Goal: Task Accomplishment & Management: Use online tool/utility

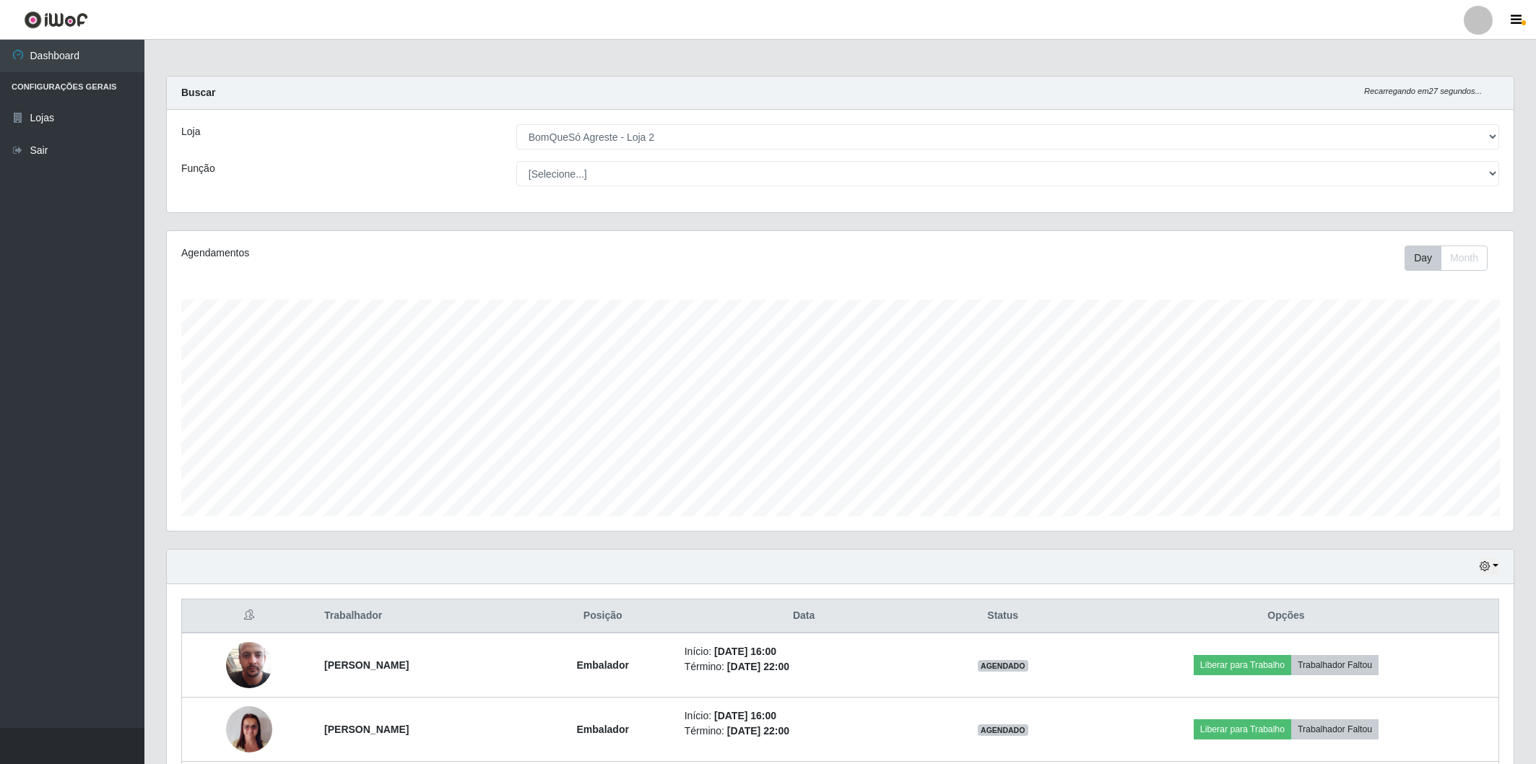
select select "214"
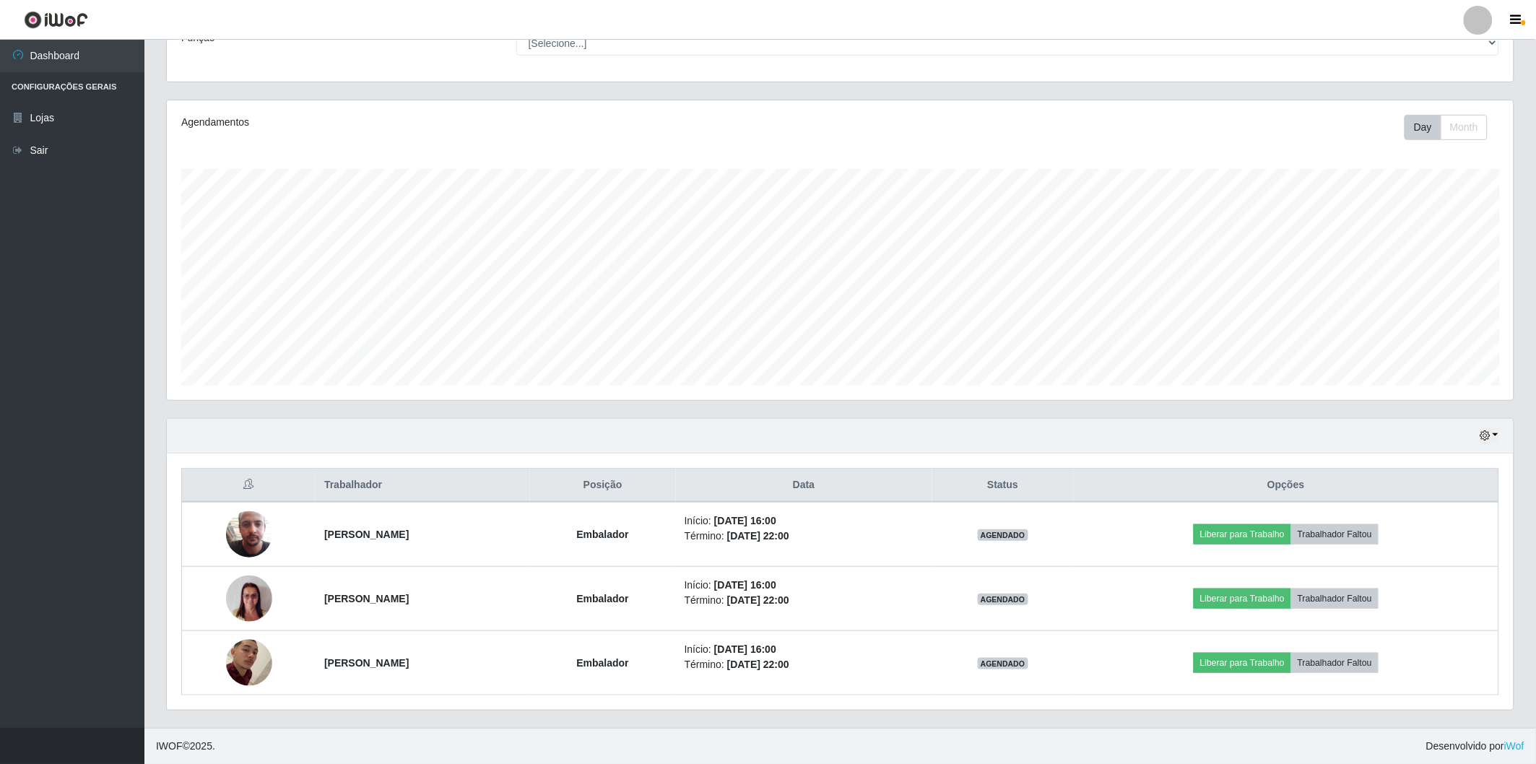
scroll to position [299, 1346]
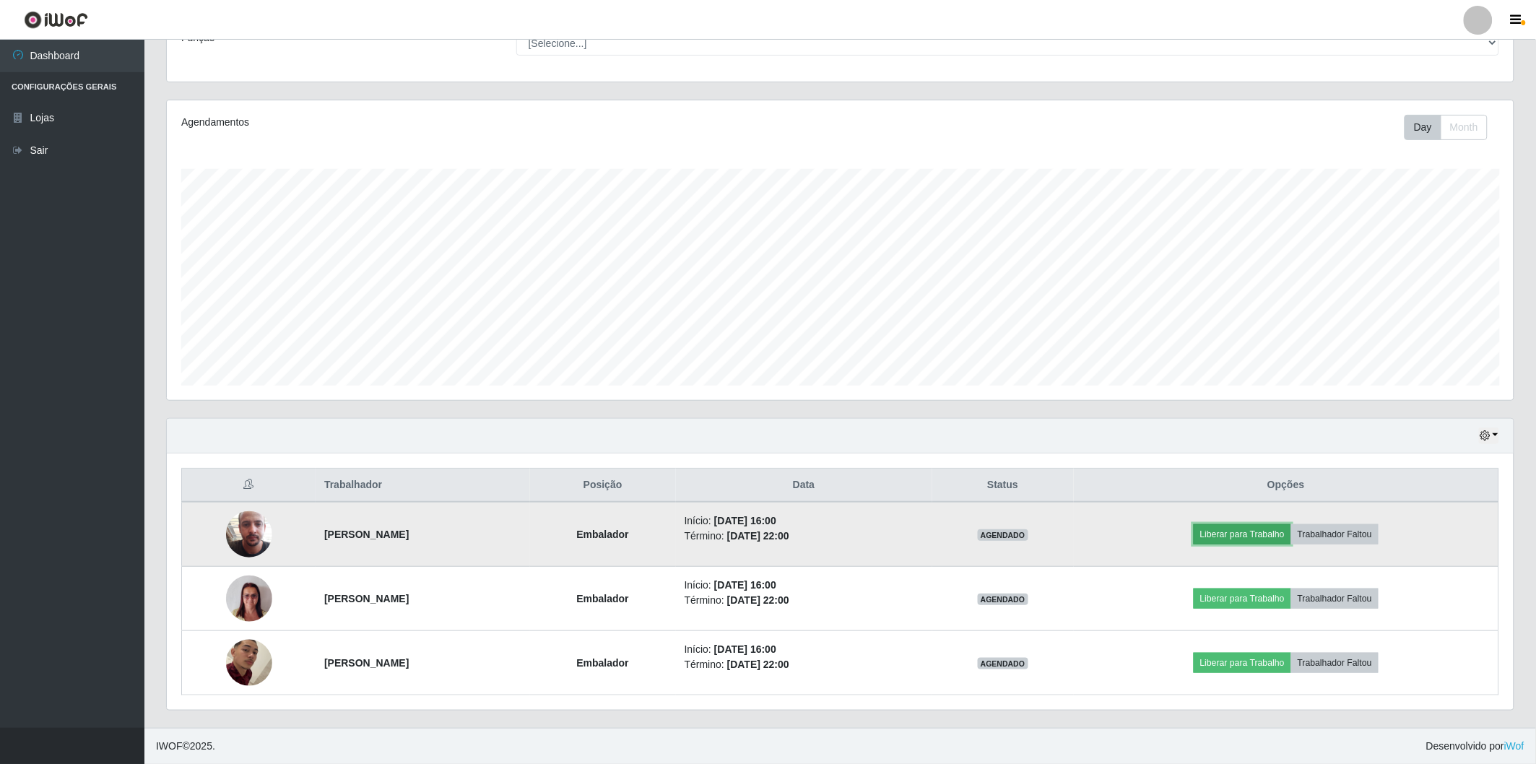
click at [1266, 533] on button "Liberar para Trabalho" at bounding box center [1241, 534] width 97 height 20
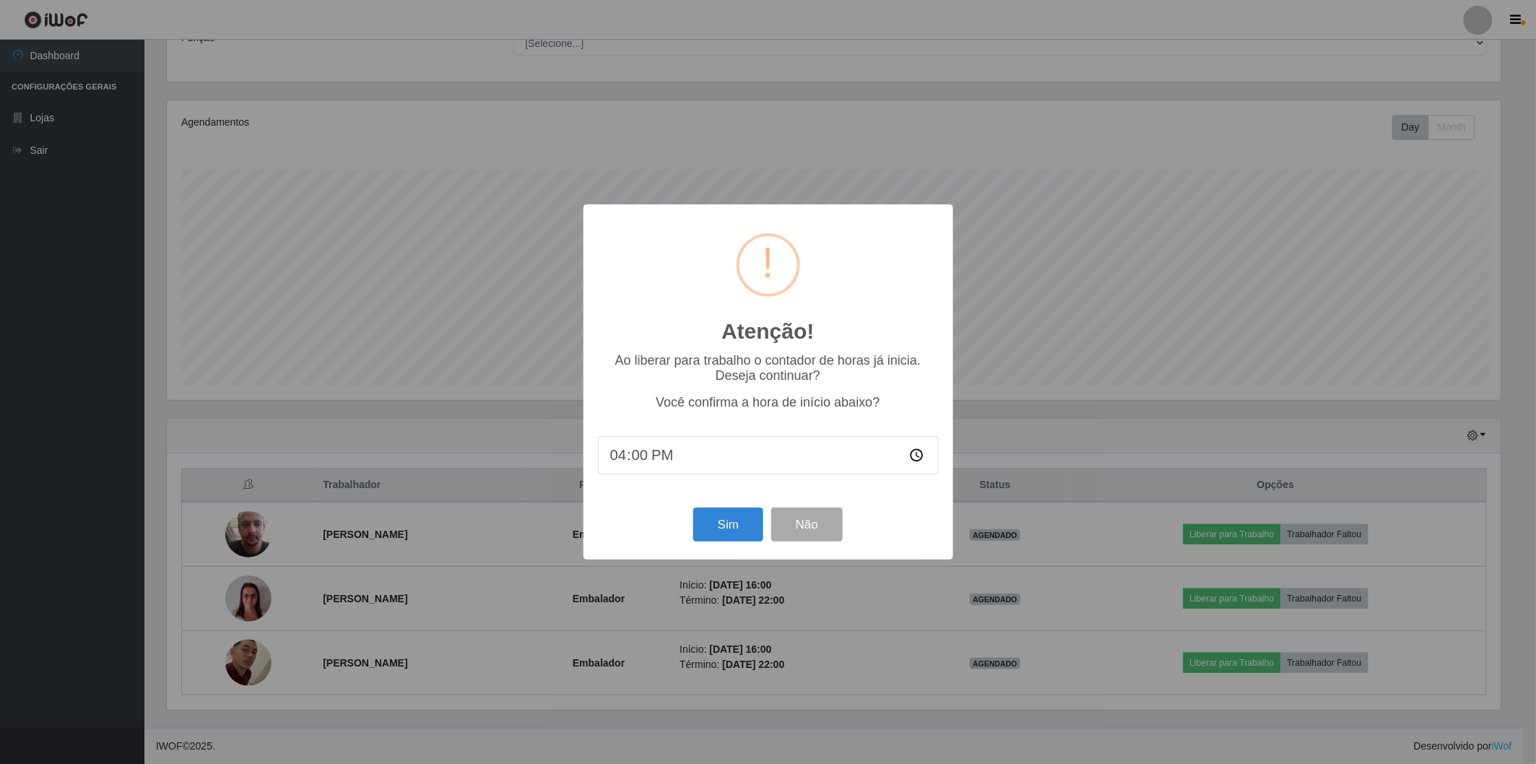
scroll to position [299, 1338]
click at [727, 531] on button "Sim" at bounding box center [730, 525] width 70 height 34
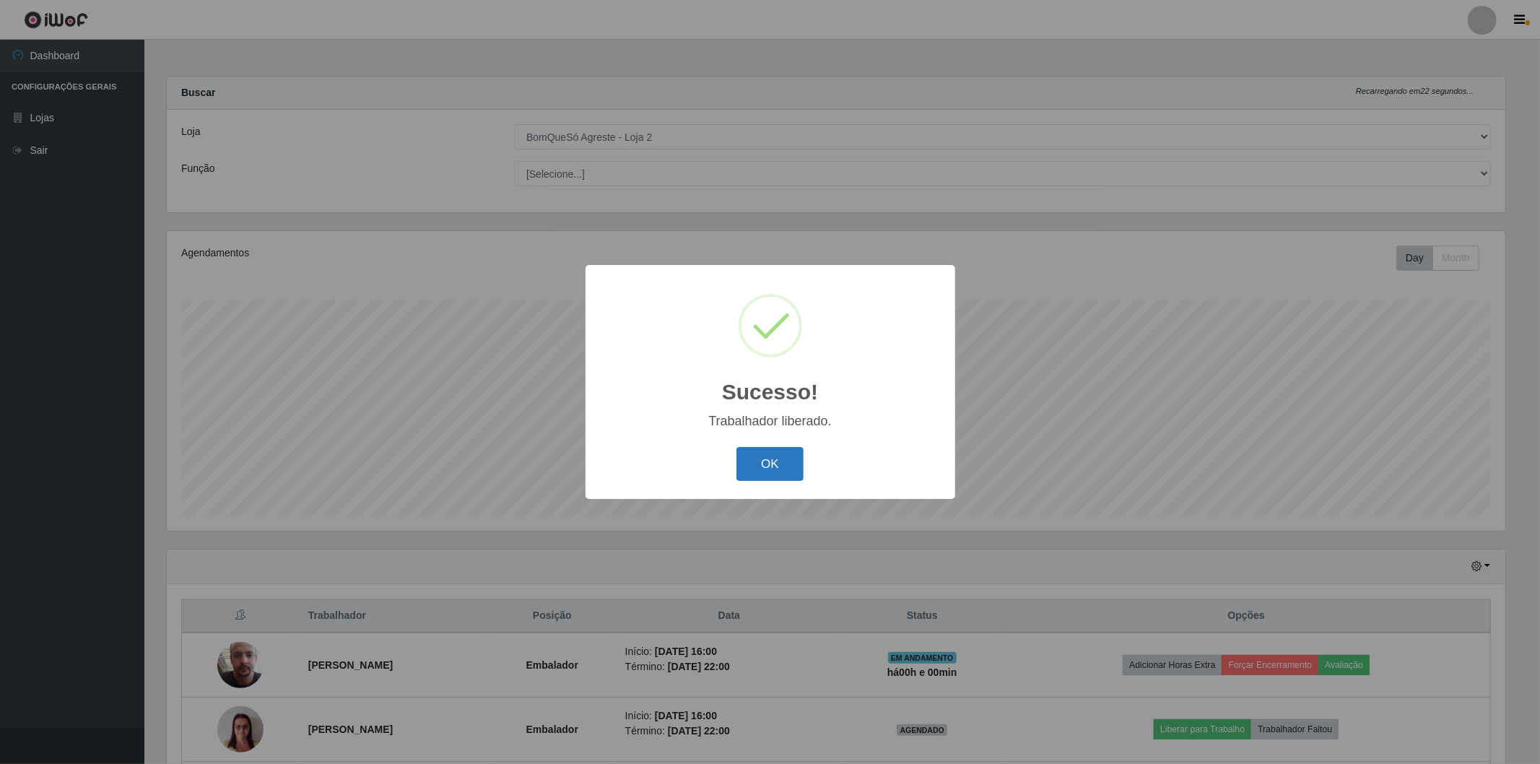
click at [769, 455] on button "OK" at bounding box center [769, 464] width 67 height 34
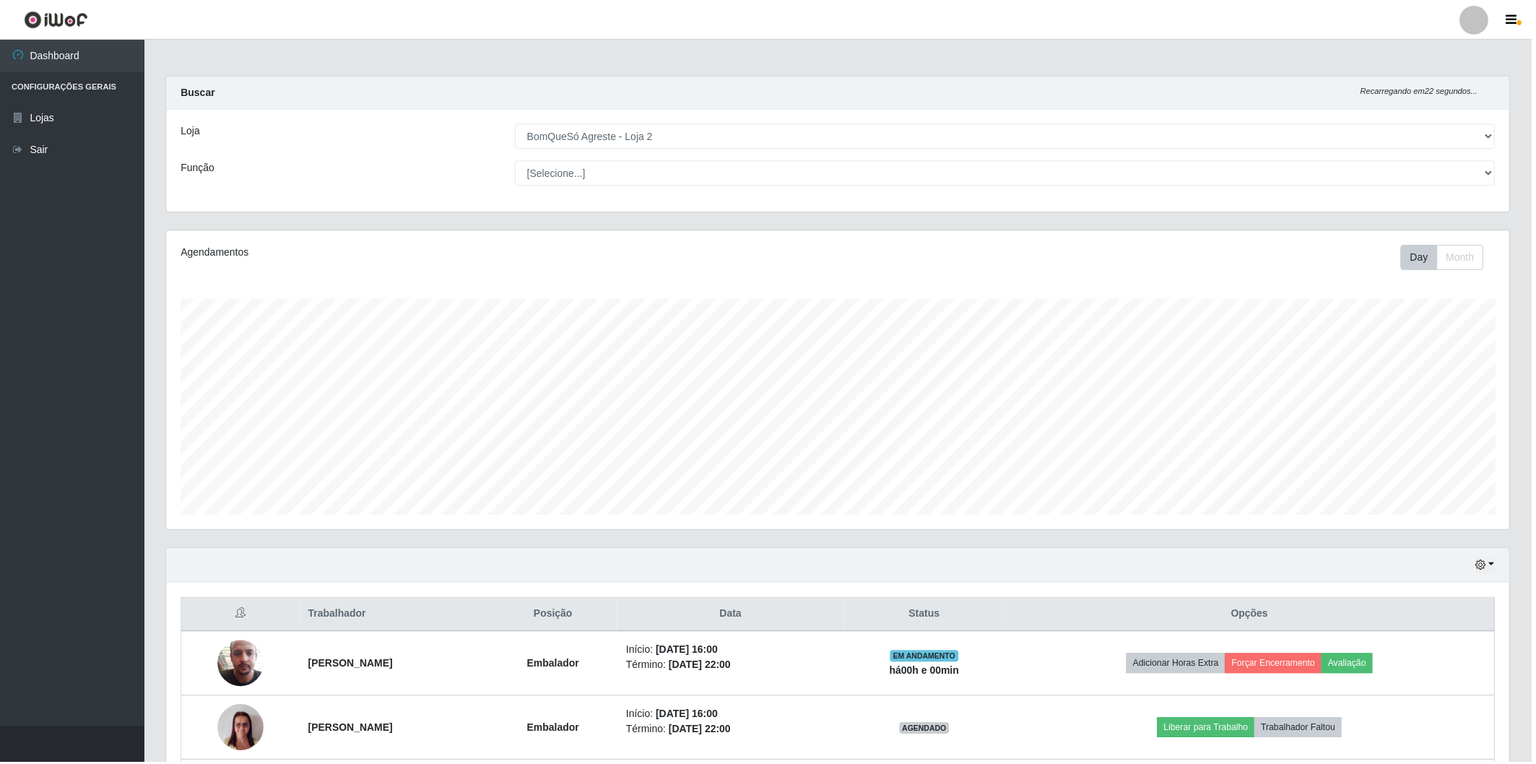
scroll to position [299, 1346]
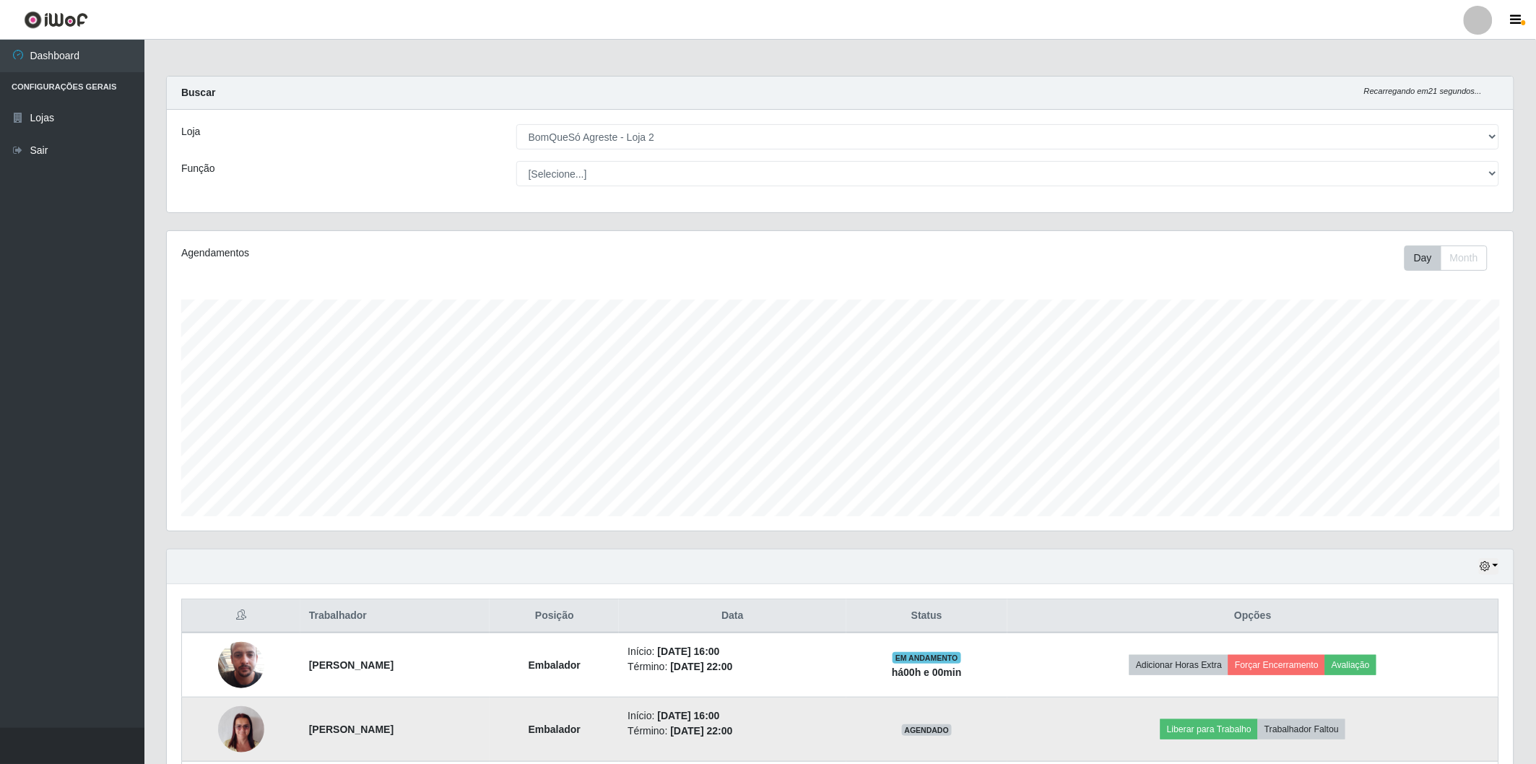
click at [1201, 740] on td "Liberar para Trabalho Trabalhador Faltou" at bounding box center [1252, 729] width 491 height 64
click at [1204, 734] on button "Liberar para Trabalho" at bounding box center [1208, 729] width 97 height 20
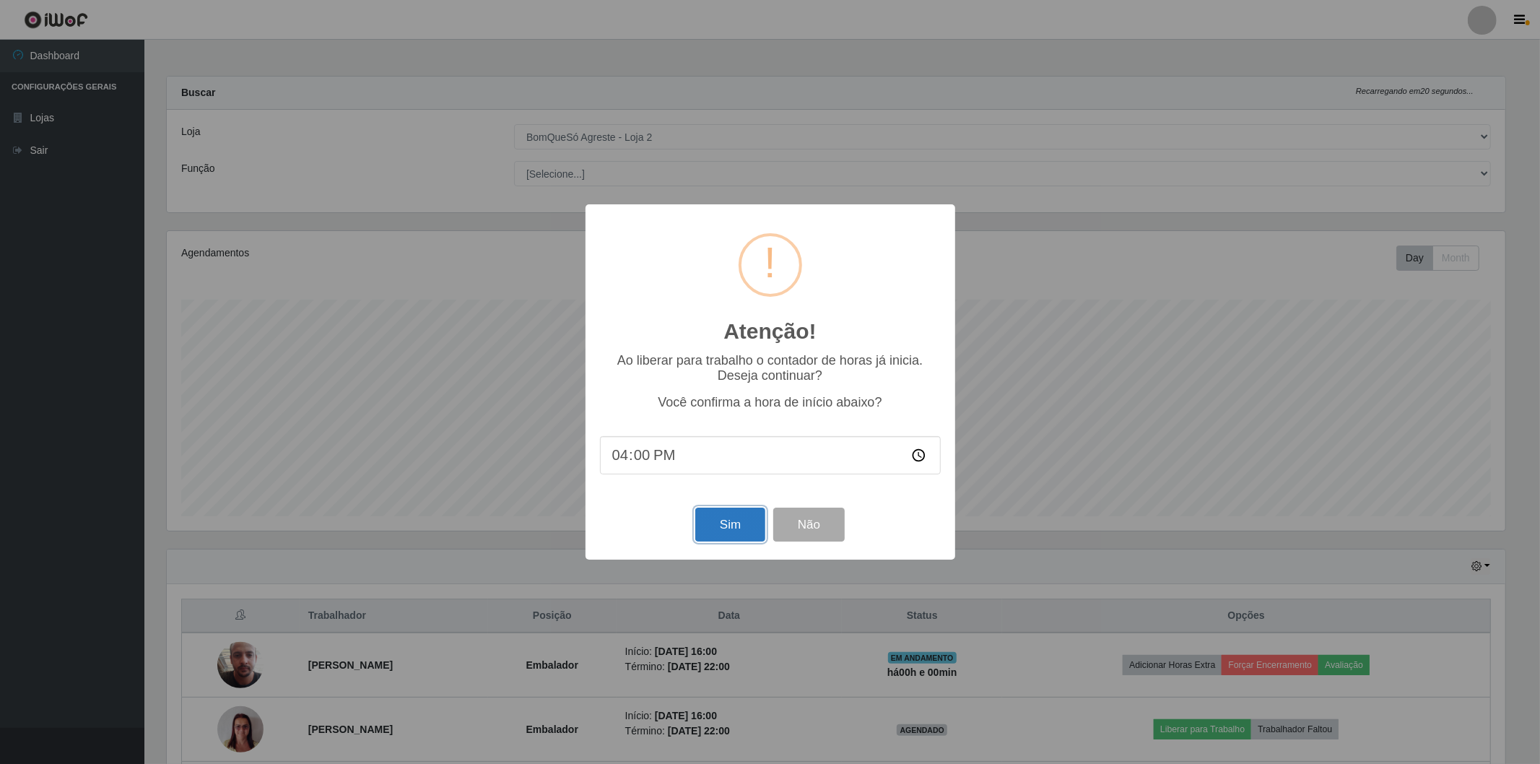
click at [737, 514] on button "Sim" at bounding box center [730, 525] width 70 height 34
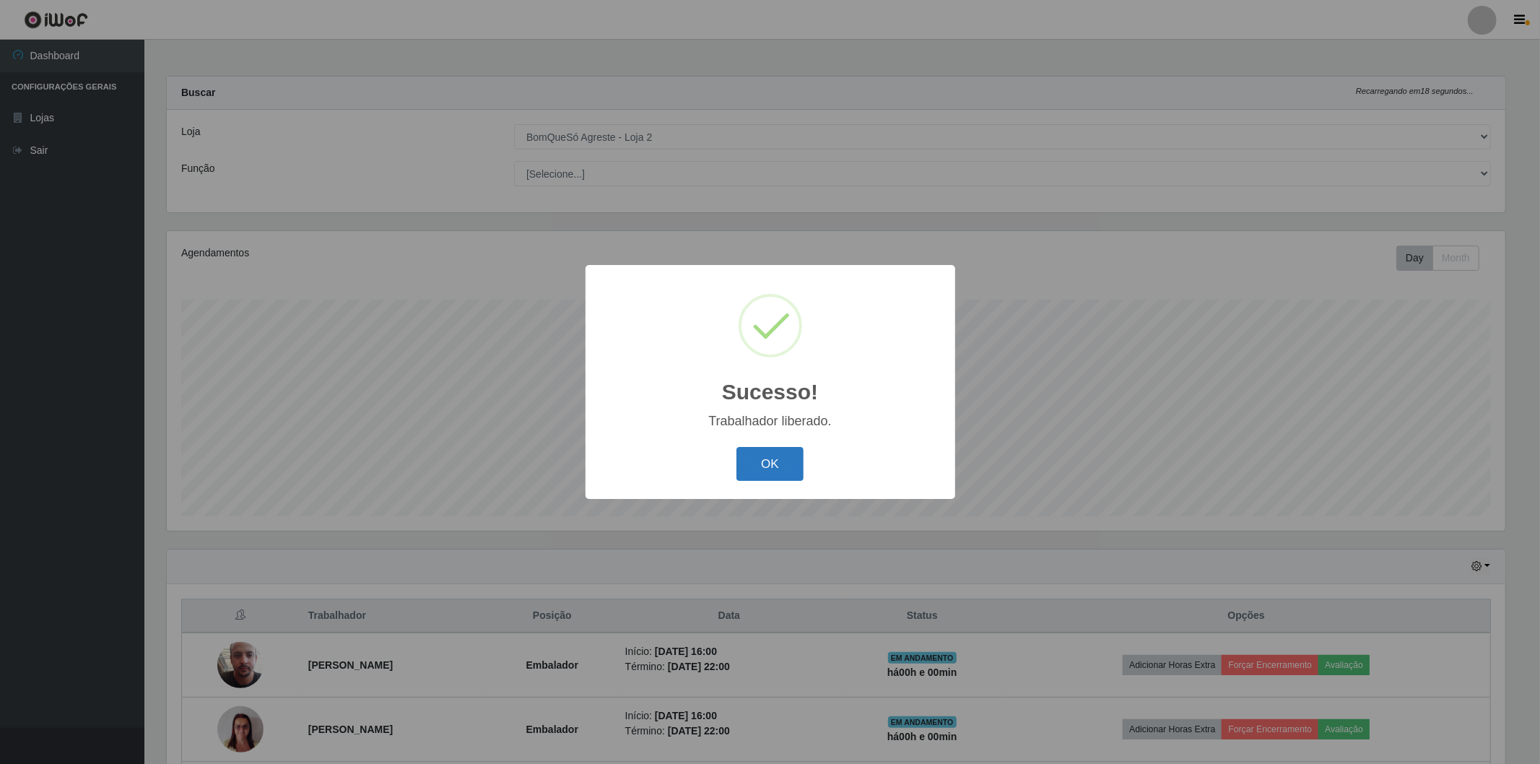
click at [768, 461] on button "OK" at bounding box center [769, 464] width 67 height 34
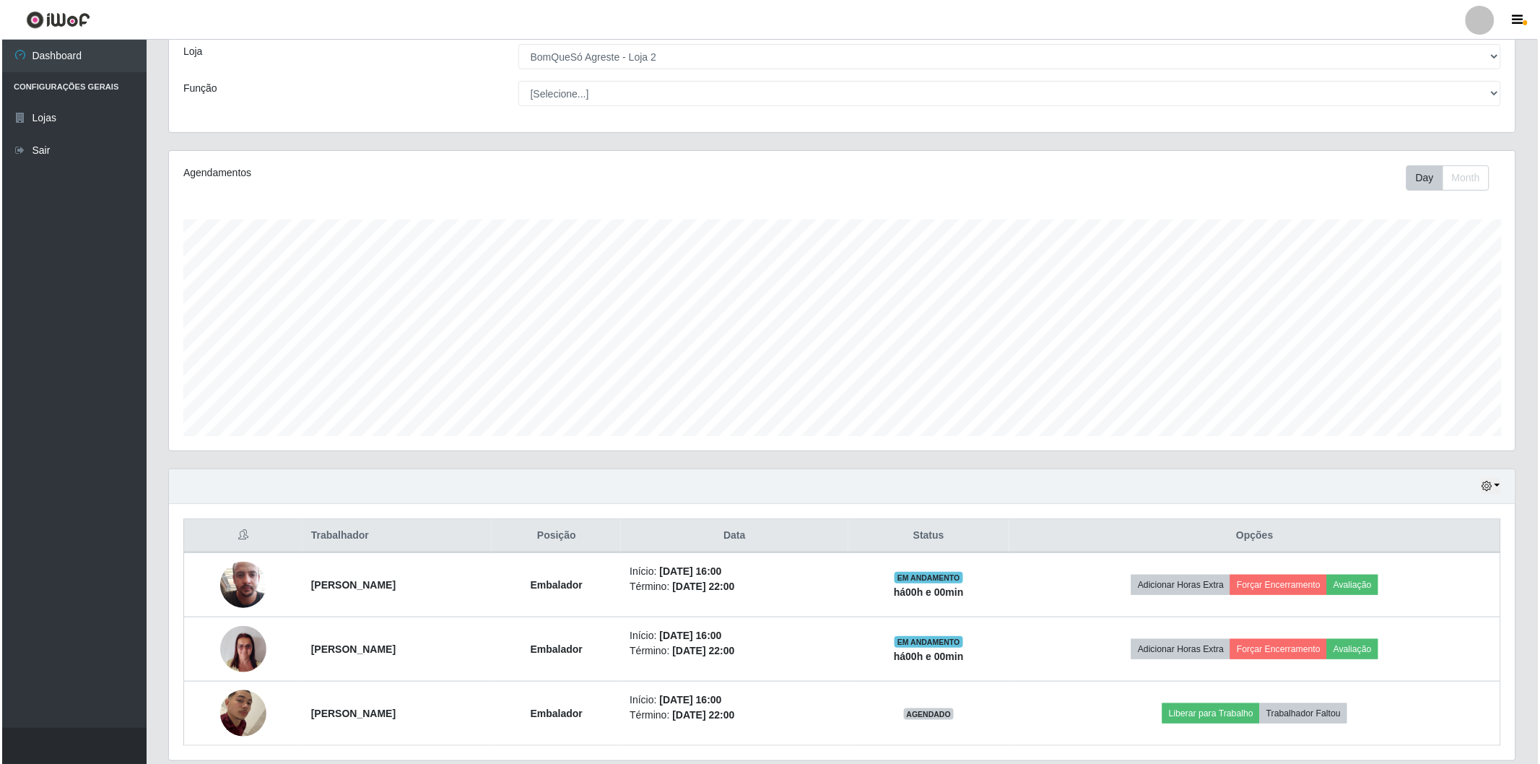
scroll to position [131, 0]
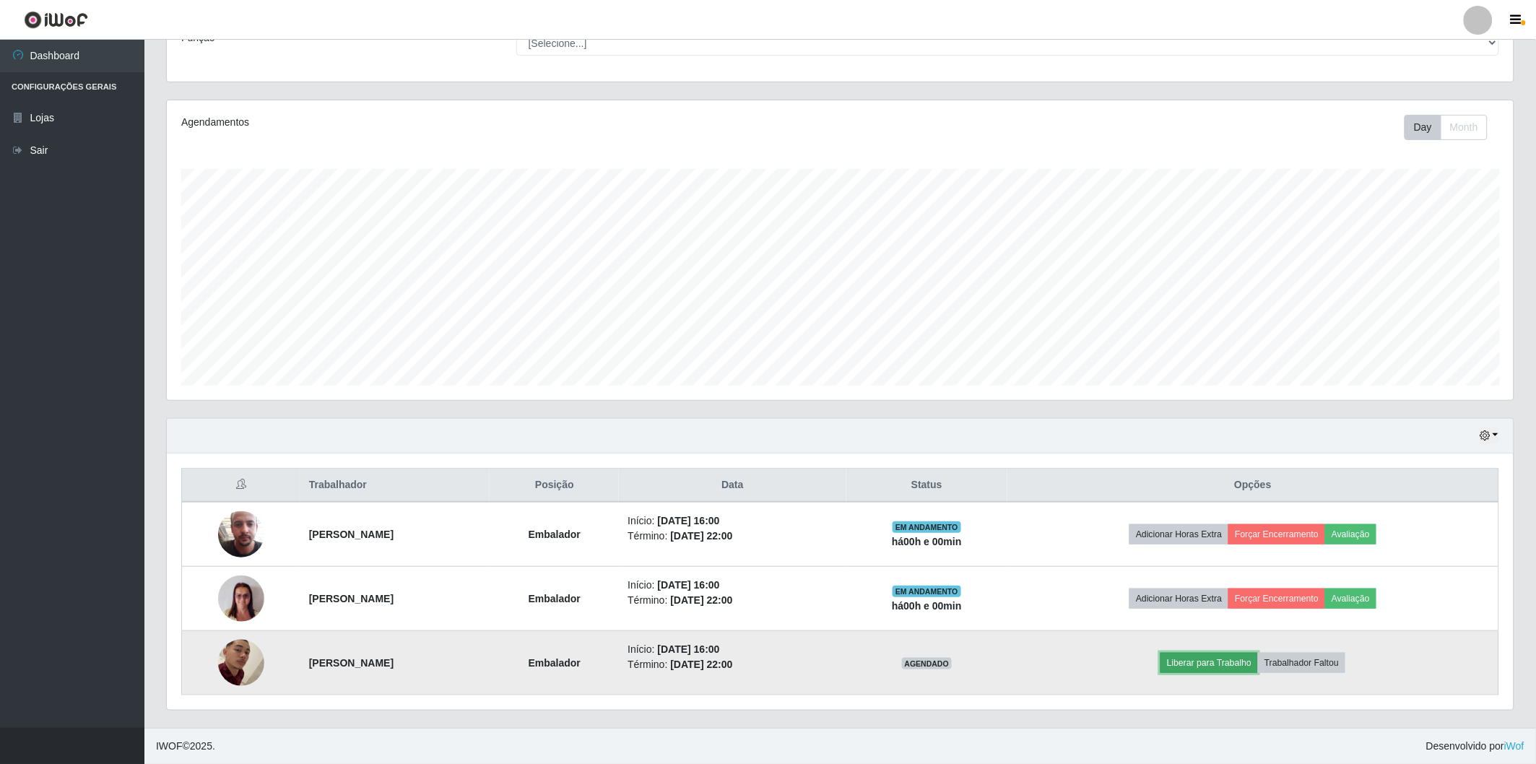
click at [1230, 661] on button "Liberar para Trabalho" at bounding box center [1208, 663] width 97 height 20
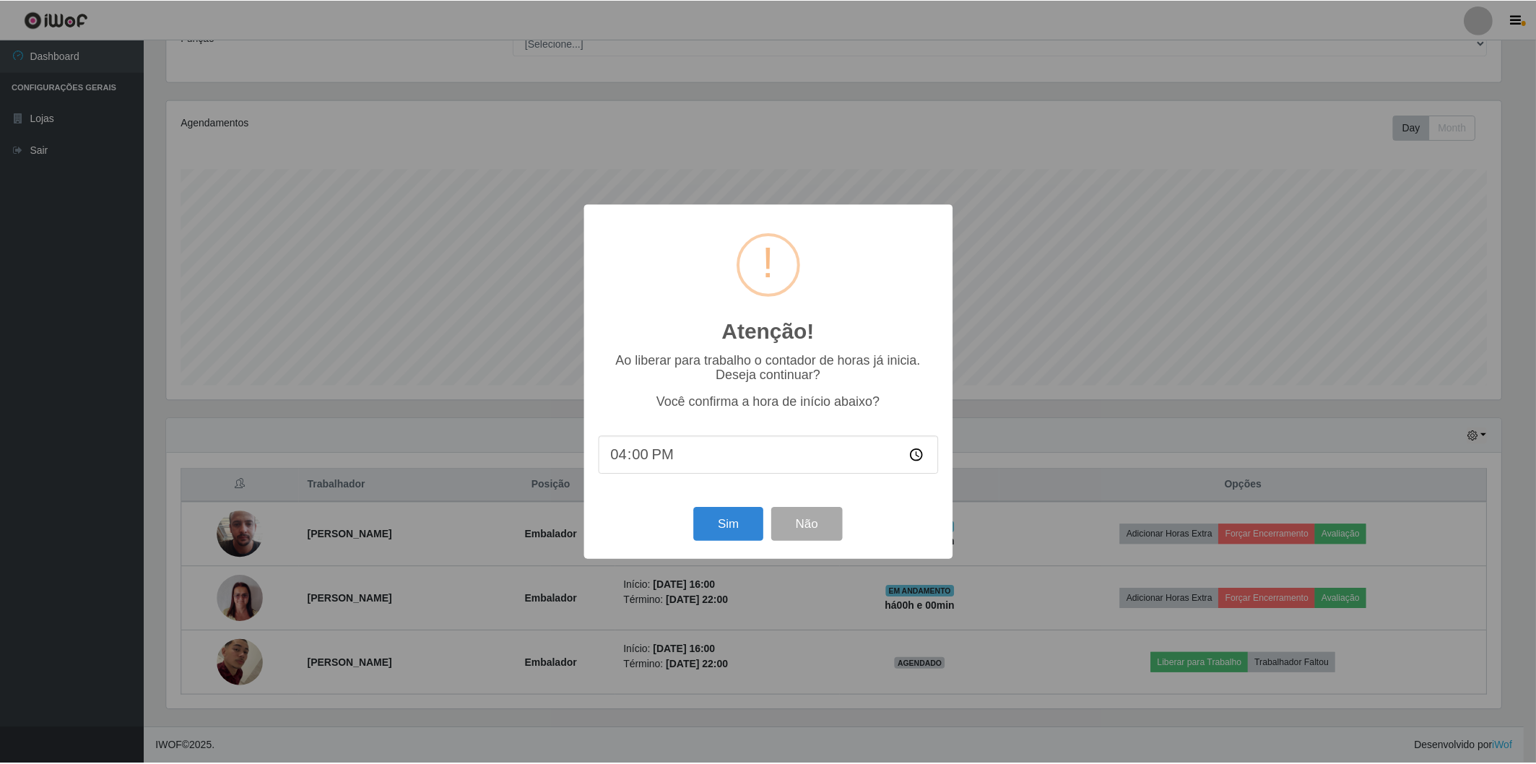
scroll to position [299, 1338]
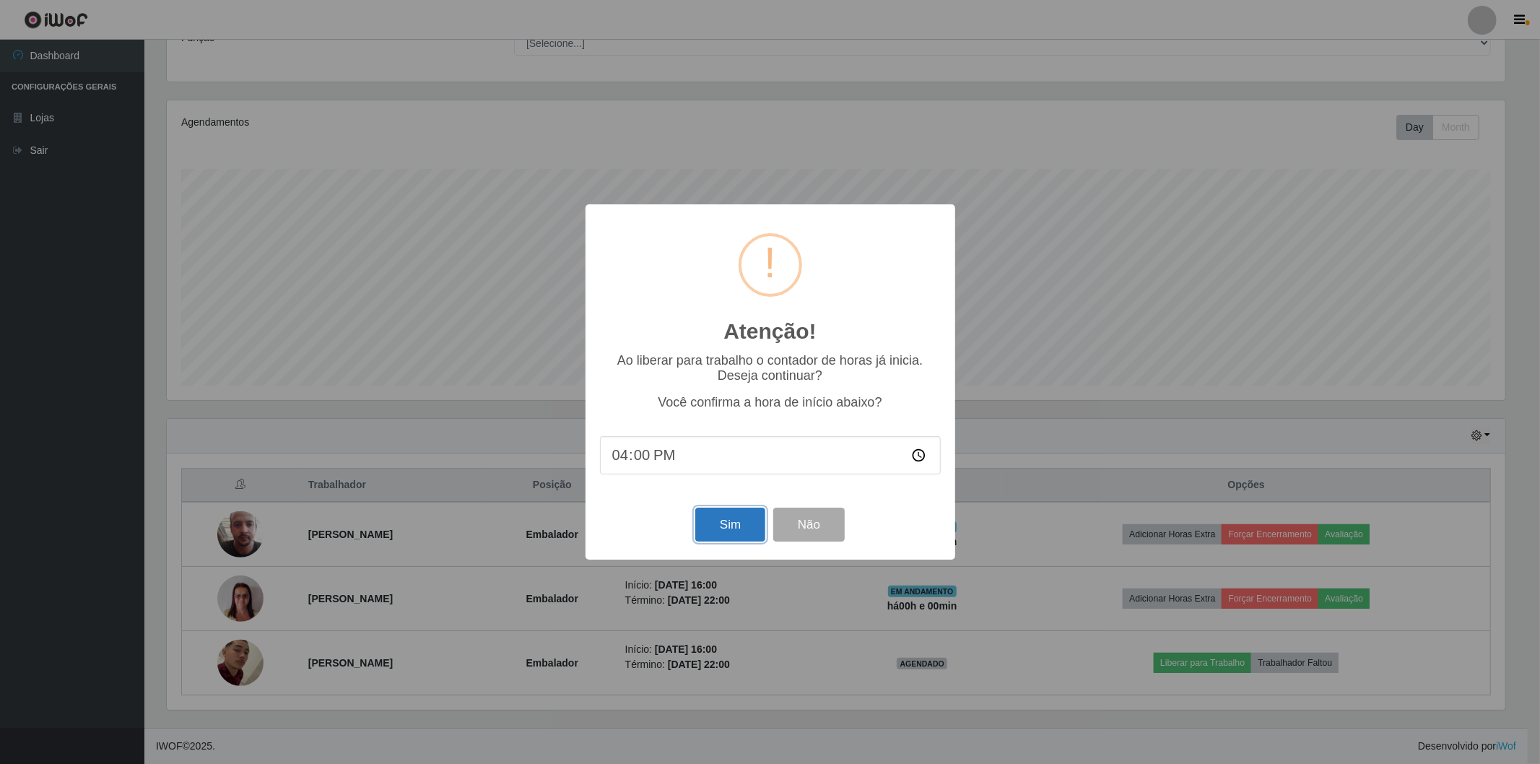
click at [710, 513] on button "Sim" at bounding box center [730, 525] width 70 height 34
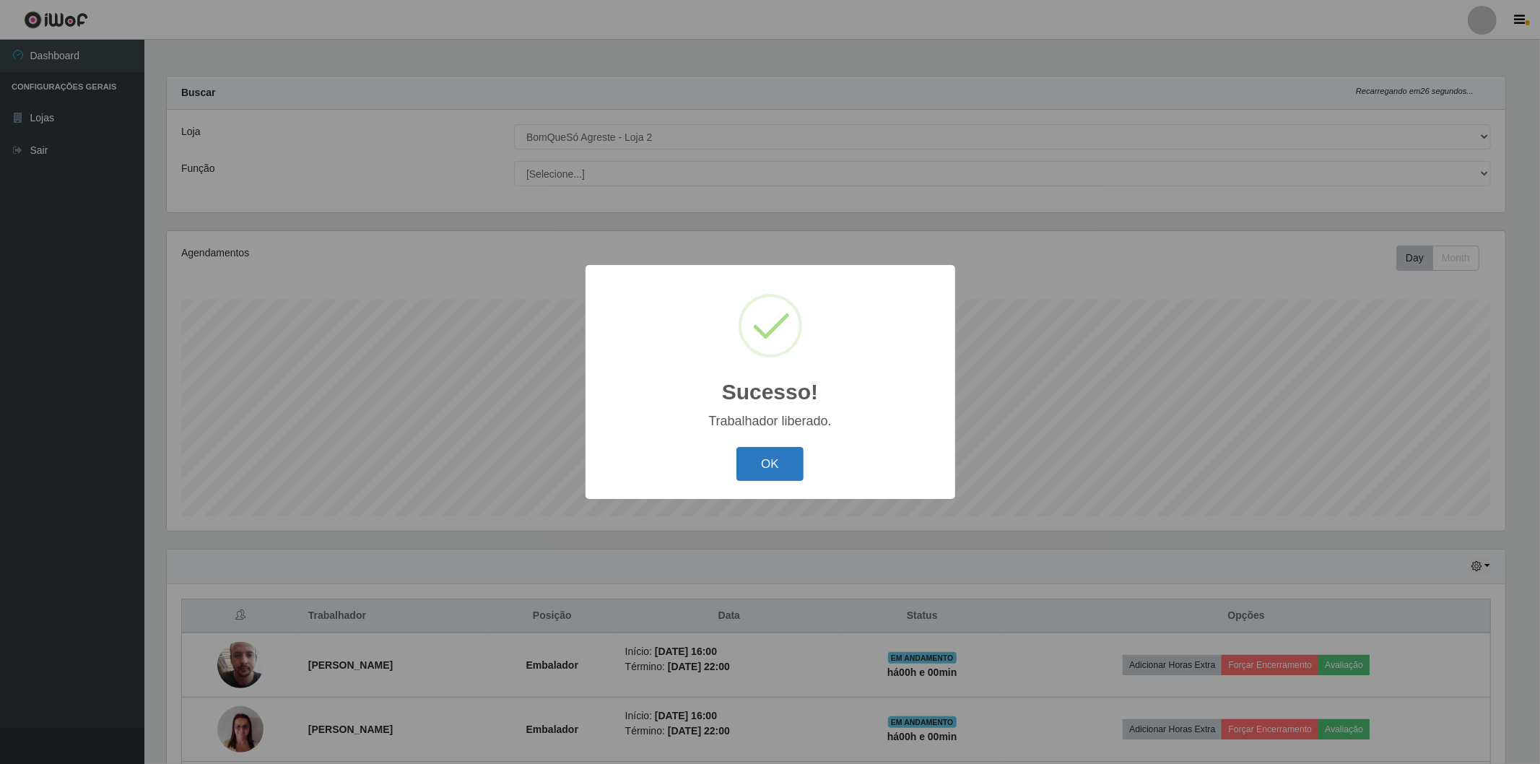
click at [767, 471] on button "OK" at bounding box center [769, 464] width 67 height 34
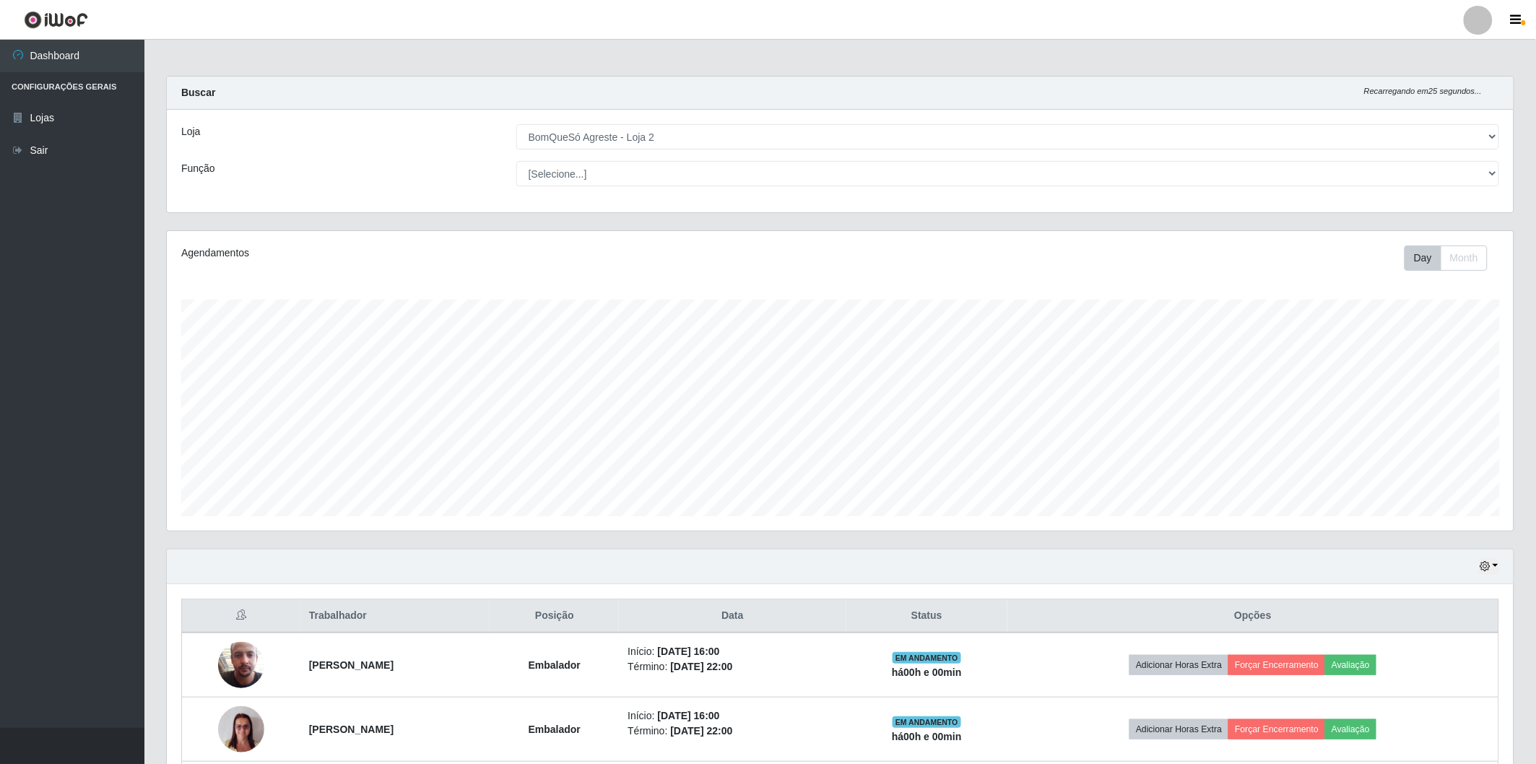
scroll to position [0, 0]
